Goal: Navigation & Orientation: Find specific page/section

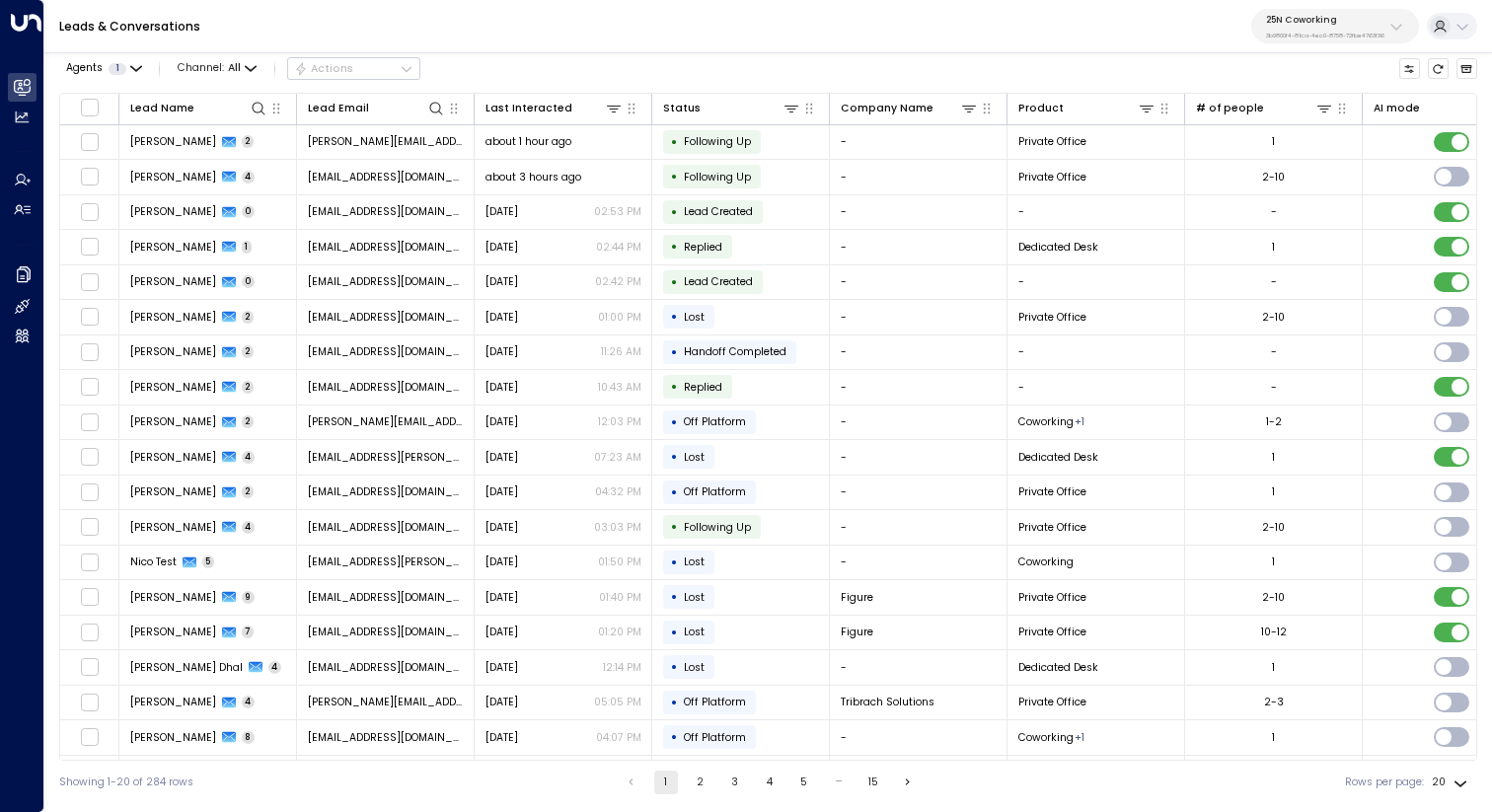
click at [1306, 28] on div "25N Coworking 3b9800f4-81ca-4ec0-8758-72fbe4763f36" at bounding box center [1325, 27] width 119 height 26
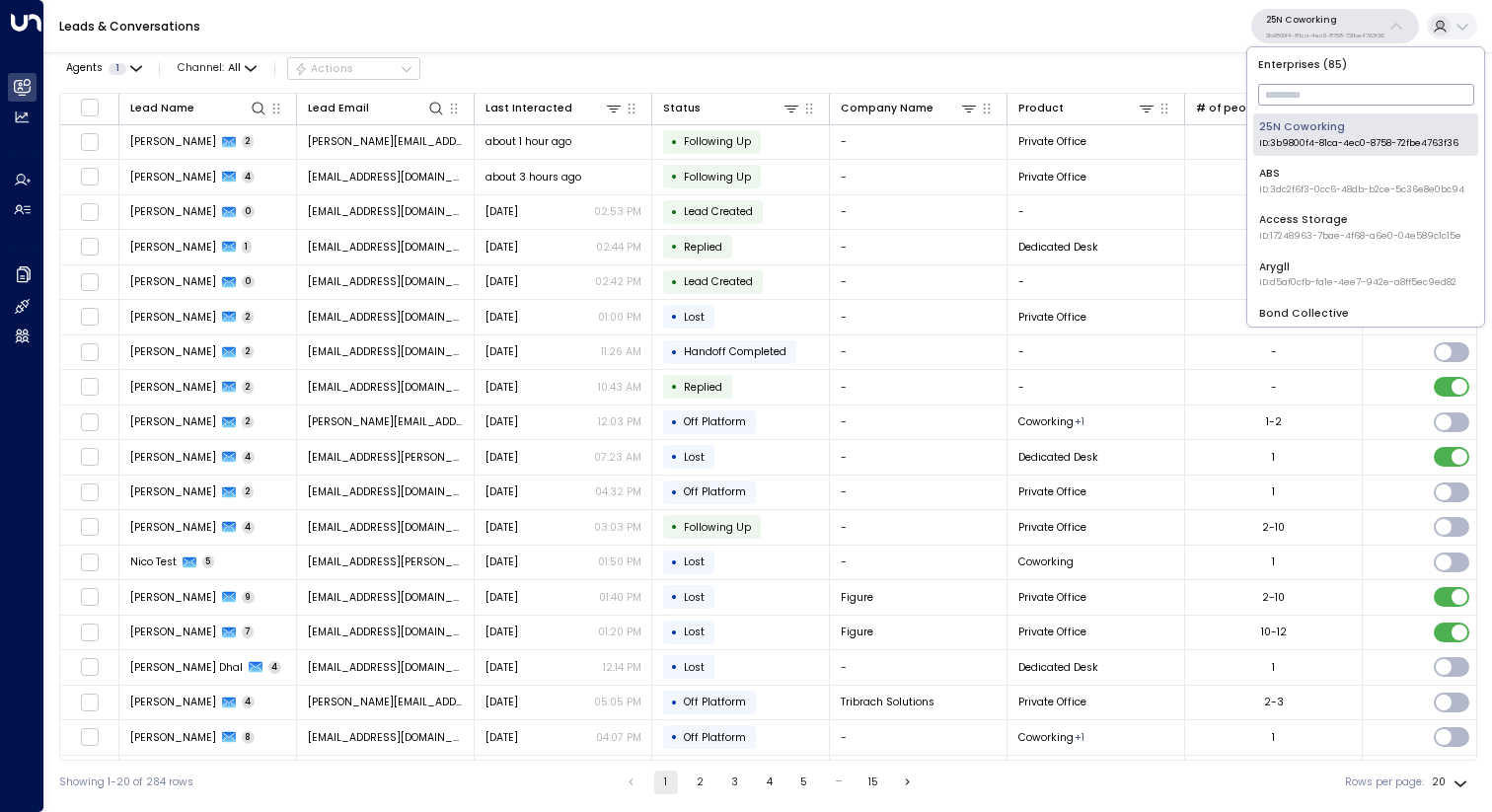
click at [1309, 86] on input "text" at bounding box center [1365, 95] width 216 height 32
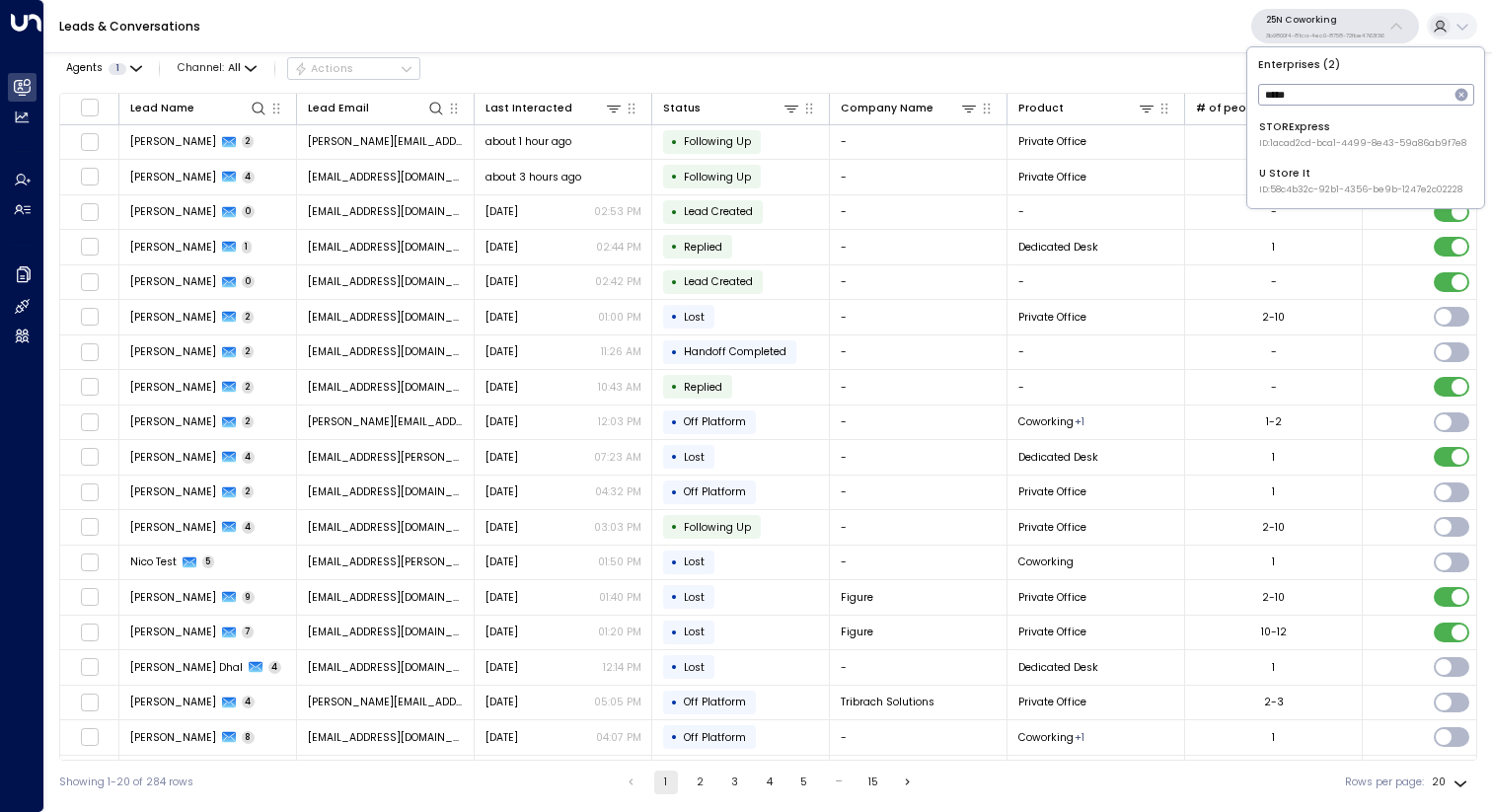
type input "*****"
click at [1369, 135] on div "STORExpress ID: 1acad2cd-bca1-4499-8e43-59a86ab9f7e8" at bounding box center [1361, 135] width 207 height 31
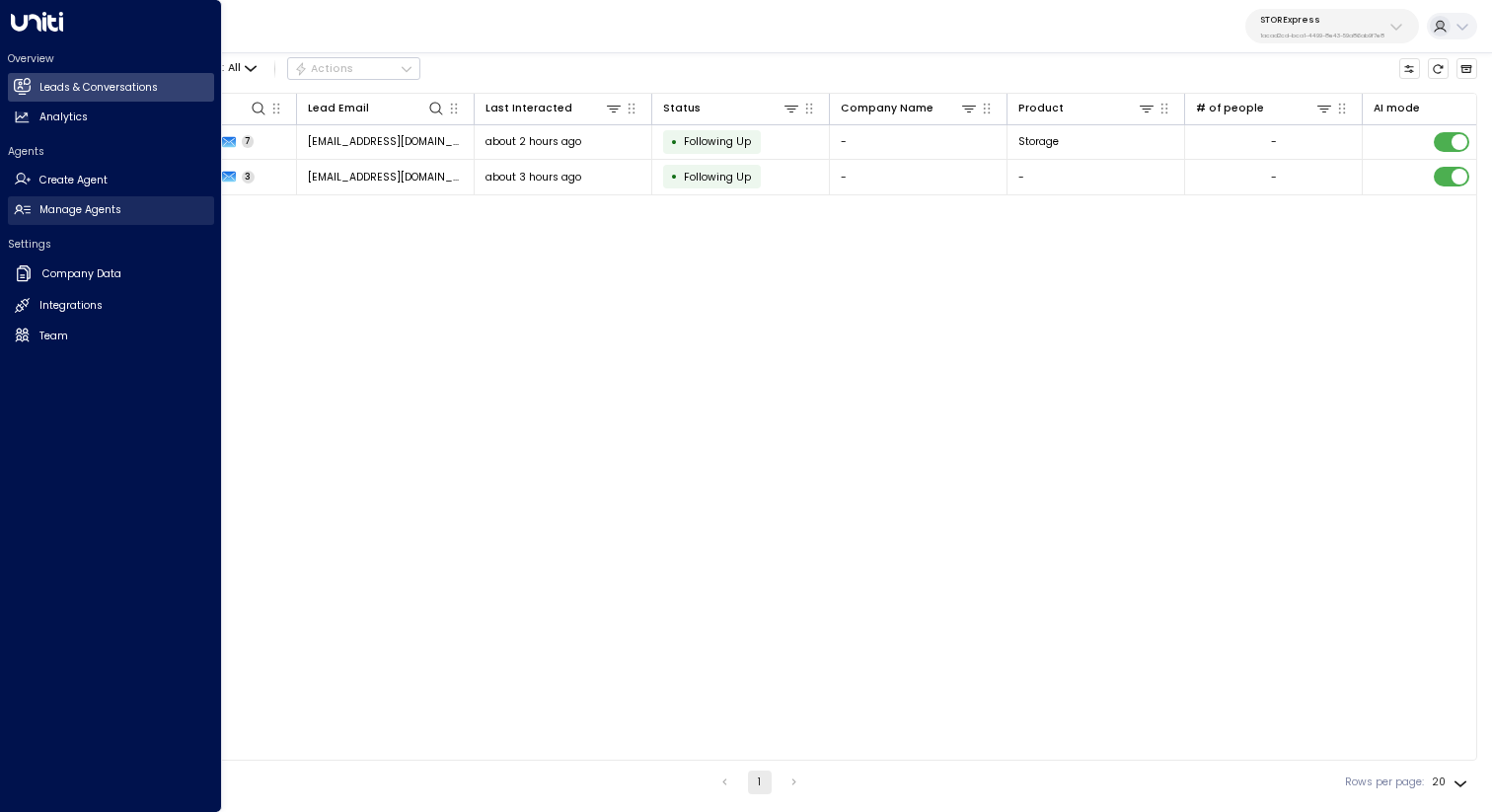
click at [66, 211] on h2 "Manage Agents" at bounding box center [80, 210] width 82 height 16
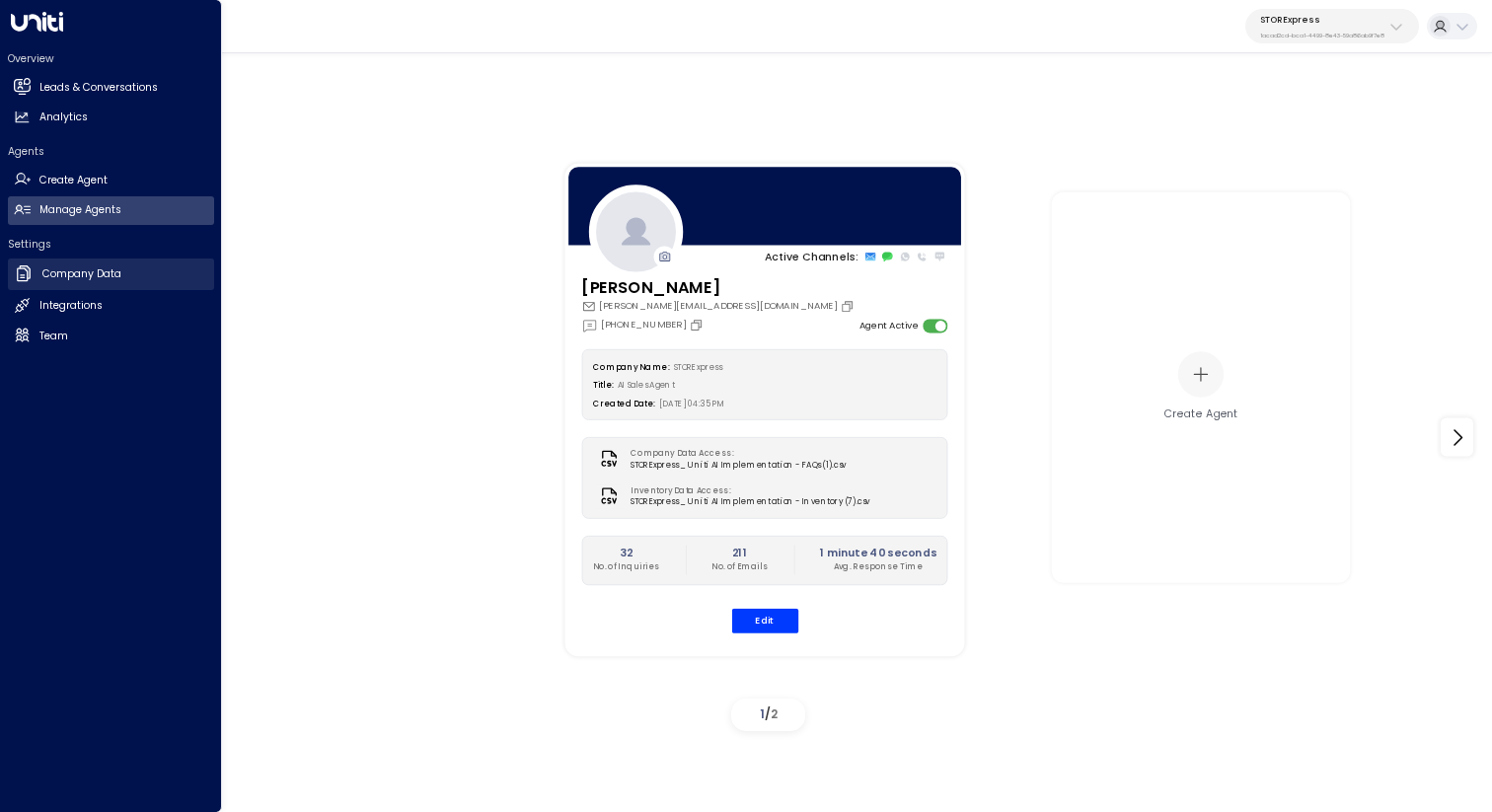
click at [35, 272] on link "Company Data Company Data" at bounding box center [111, 274] width 206 height 32
